Goal: Contribute content: Contribute content

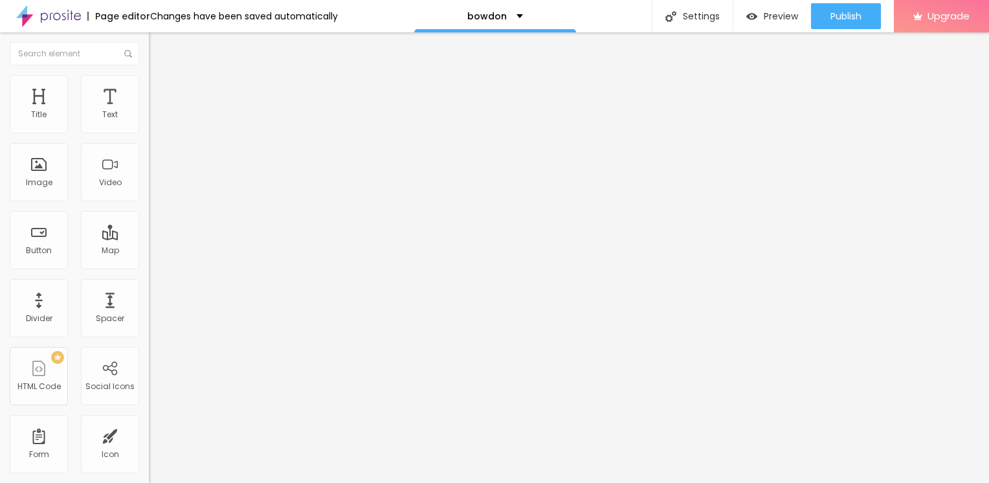
click at [149, 111] on span "Add image" at bounding box center [175, 105] width 53 height 11
click at [149, 82] on img at bounding box center [155, 81] width 12 height 12
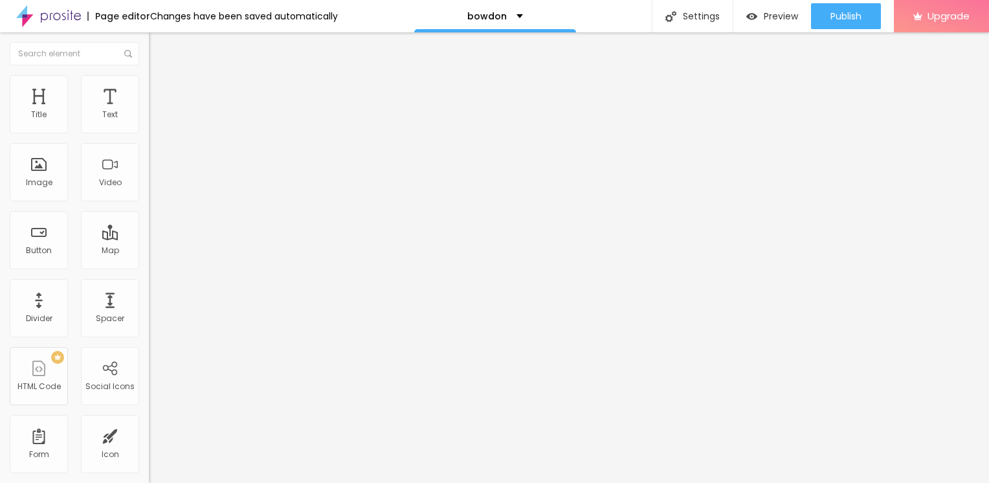
type input "90"
type input "60"
type input "10"
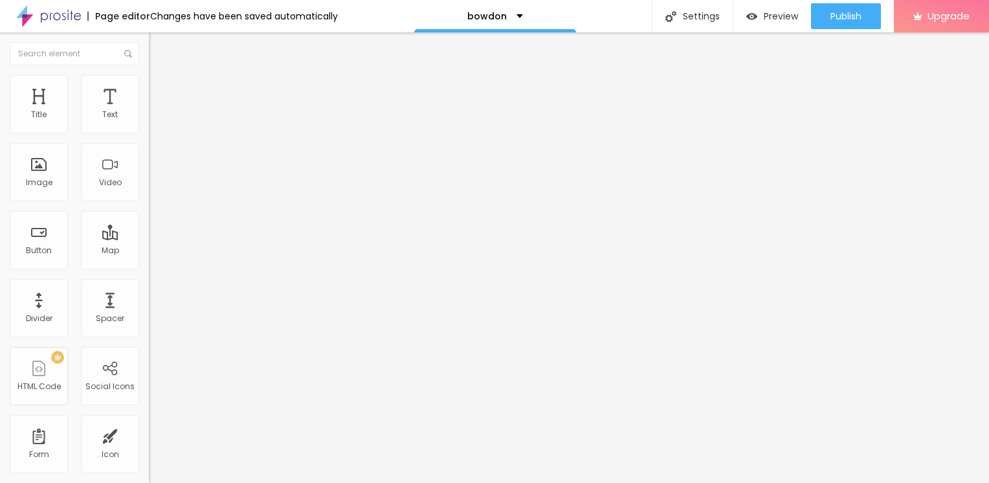
drag, startPoint x: 136, startPoint y: 140, endPoint x: -1, endPoint y: 151, distance: 137.0
type input "10"
click at [149, 133] on input "range" at bounding box center [191, 127] width 84 height 10
click at [159, 43] on div "Edit Image" at bounding box center [193, 47] width 68 height 10
click at [155, 119] on icon "button" at bounding box center [157, 116] width 5 height 5
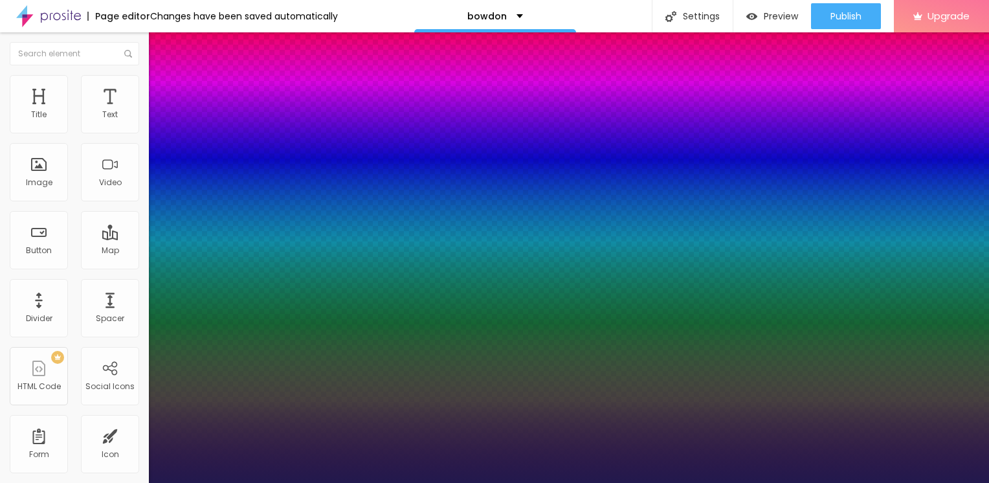
type input "1"
type input "14"
type input "1"
type input "15"
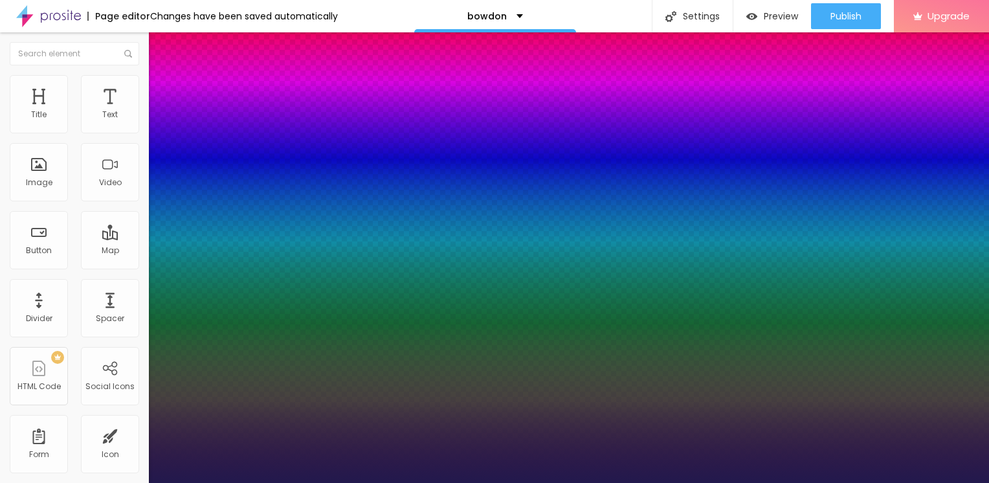
type input "15"
type input "1"
type input "16"
type input "1"
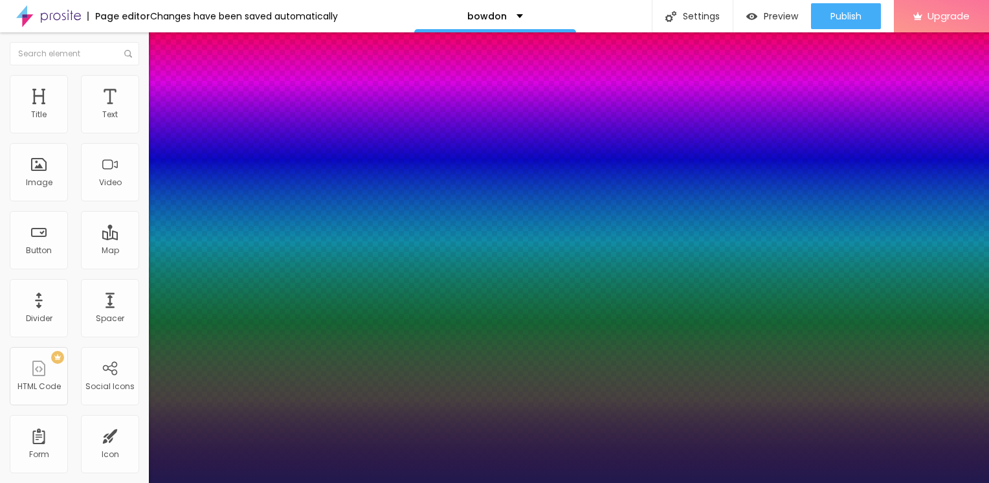
type input "17"
type input "1"
type input "18"
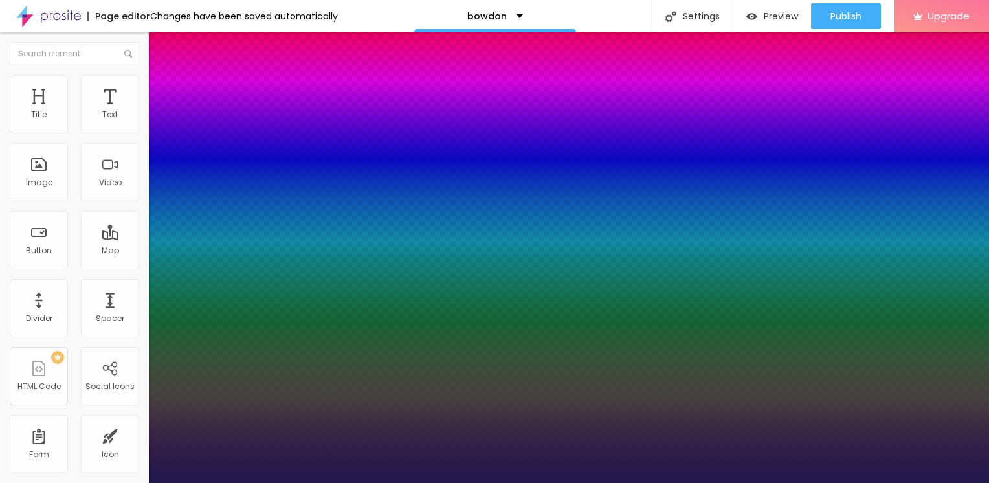
type input "1"
type input "19"
type input "1"
type input "20"
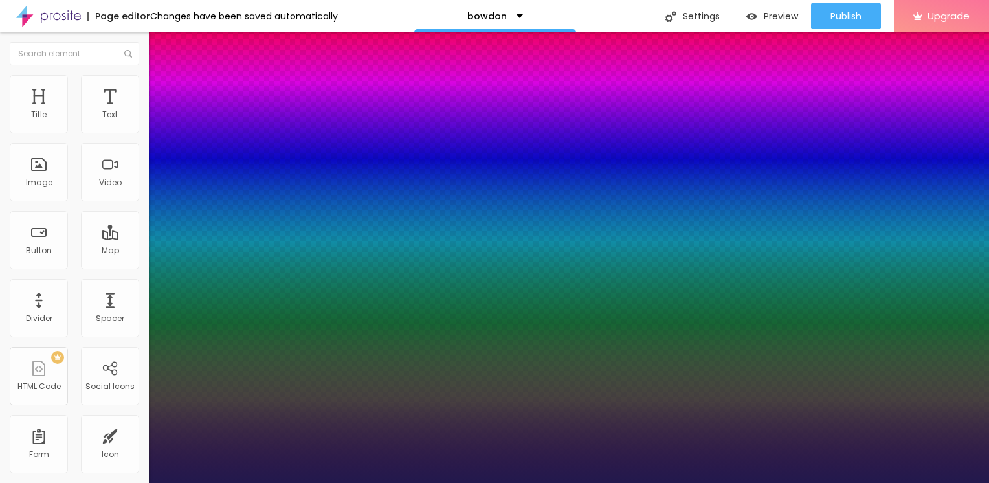
type input "20"
type input "1"
type input "21"
type input "1"
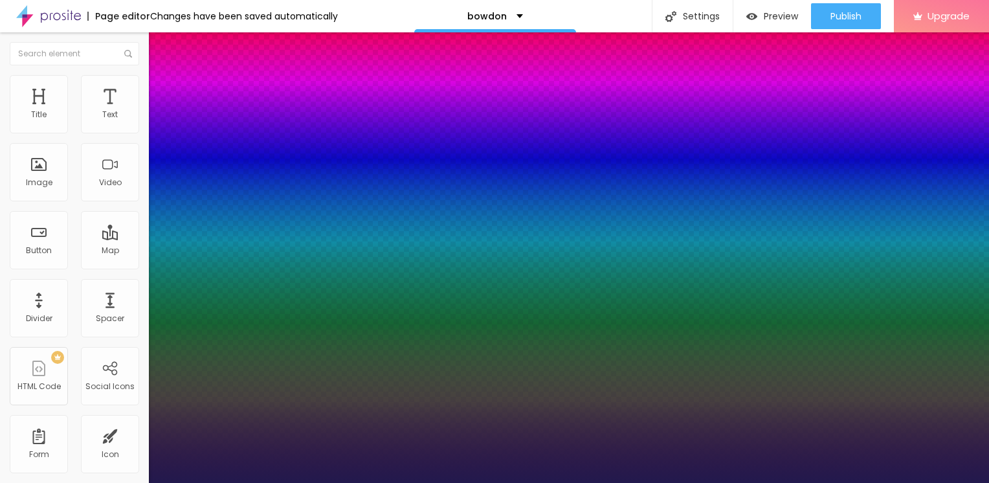
type input "22"
type input "1"
type input "23"
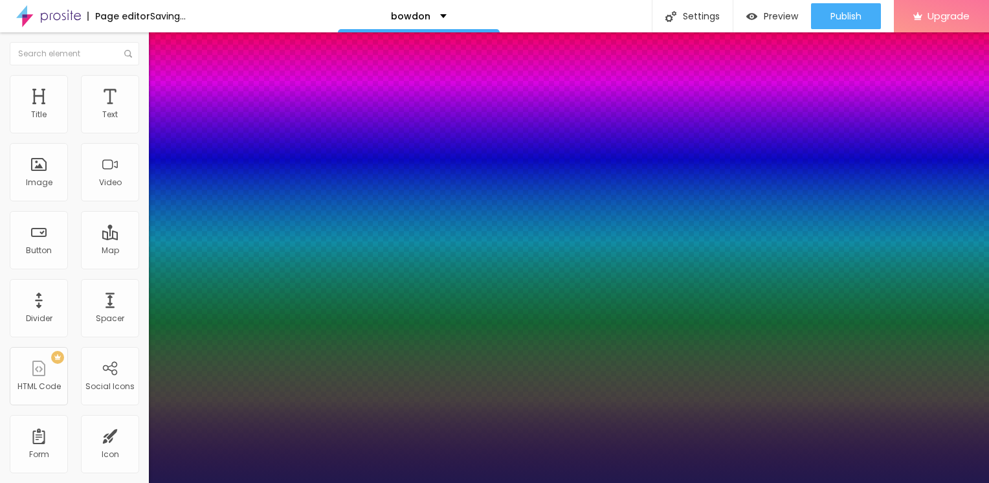
type input "1"
type input "24"
type input "1"
type input "25"
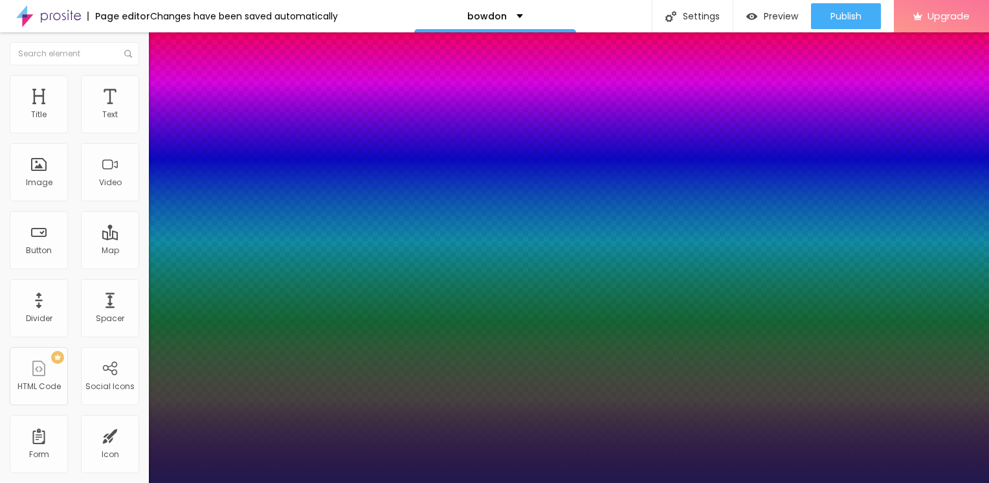
type input "25"
type input "1"
drag, startPoint x: 172, startPoint y: 219, endPoint x: 184, endPoint y: 221, distance: 11.9
type input "25"
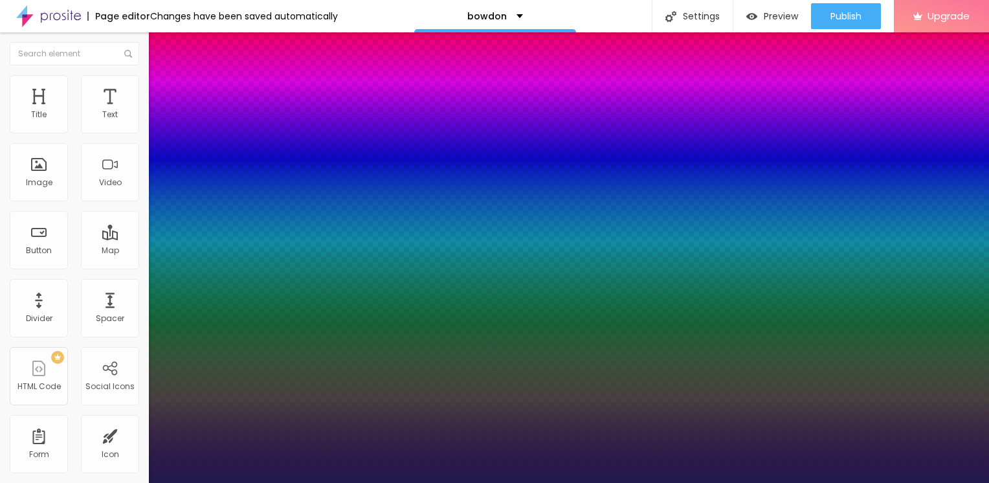
click at [472, 482] on div at bounding box center [494, 483] width 989 height 0
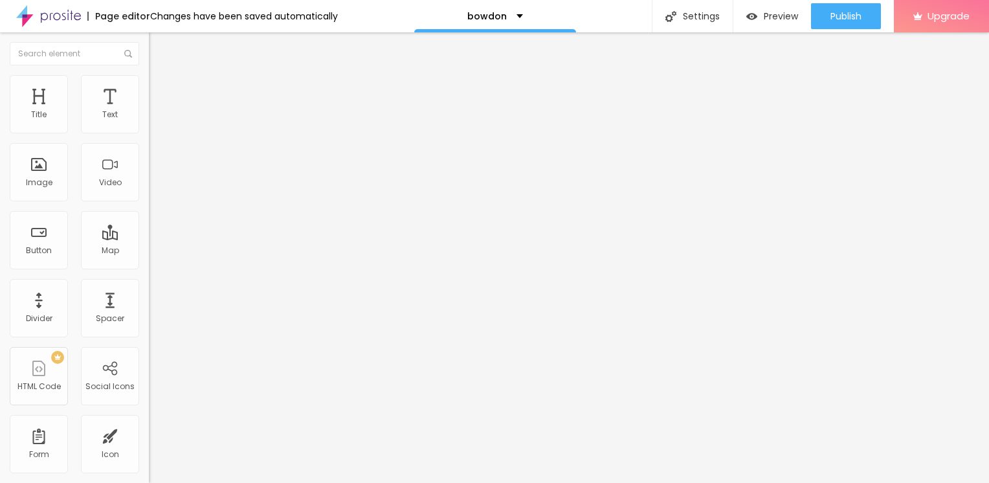
click at [159, 45] on div "Edit Text" at bounding box center [188, 47] width 59 height 10
click at [149, 267] on input "https://" at bounding box center [226, 260] width 155 height 13
drag, startPoint x: 86, startPoint y: 271, endPoint x: -3, endPoint y: 262, distance: 89.1
click at [0, 262] on html "Page editor Changes have been saved automatically bowdon Settings Page settings…" at bounding box center [494, 241] width 989 height 483
paste input "[URL][DOMAIN_NAME]"
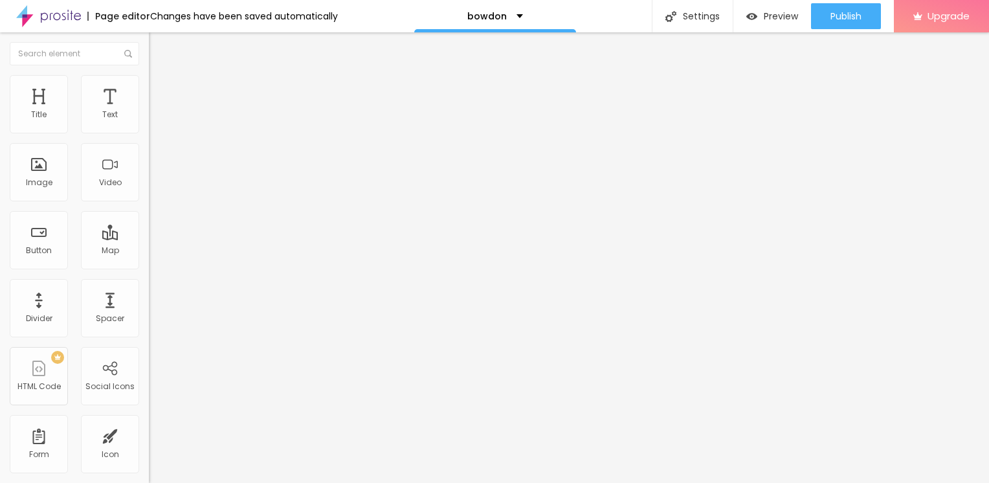
scroll to position [0, 21]
type input "[URL][DOMAIN_NAME]"
click at [149, 122] on input "Click me" at bounding box center [226, 115] width 155 height 13
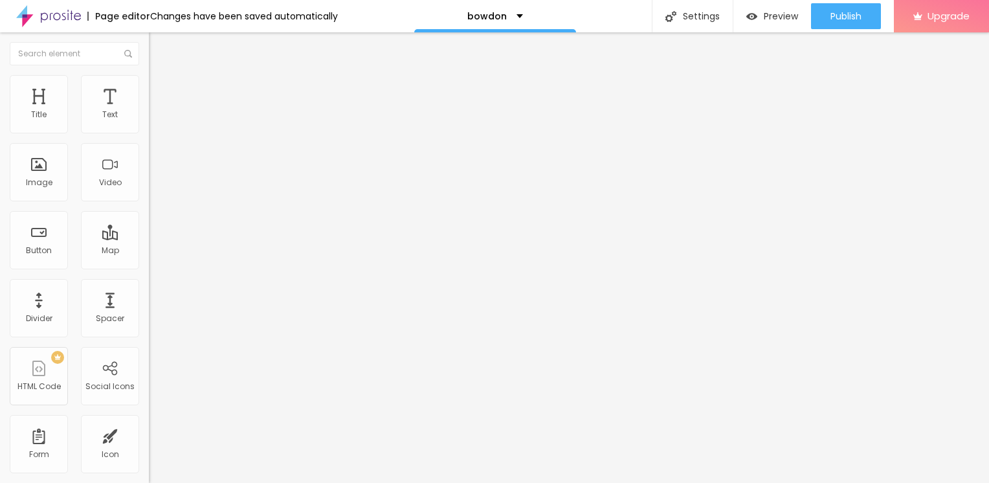
drag, startPoint x: 63, startPoint y: 146, endPoint x: -3, endPoint y: 143, distance: 66.1
click at [0, 143] on html "Page editor Changes have been saved automatically bowdon Settings Page settings…" at bounding box center [494, 241] width 989 height 483
paste input "→ VIEW DOCUMENT HERE"
type input "→ VIEW DOCUMENT HERE"
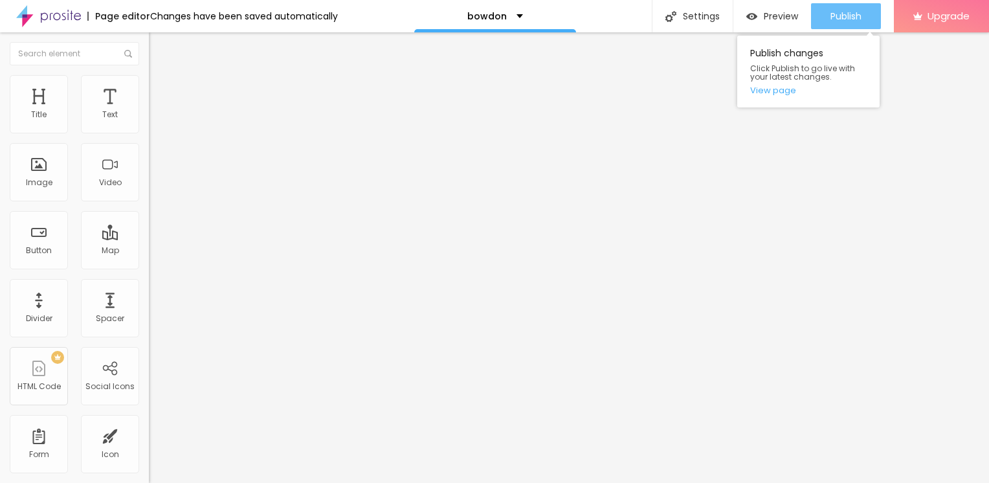
click at [836, 12] on span "Publish" at bounding box center [845, 16] width 31 height 10
